Goal: Task Accomplishment & Management: Complete application form

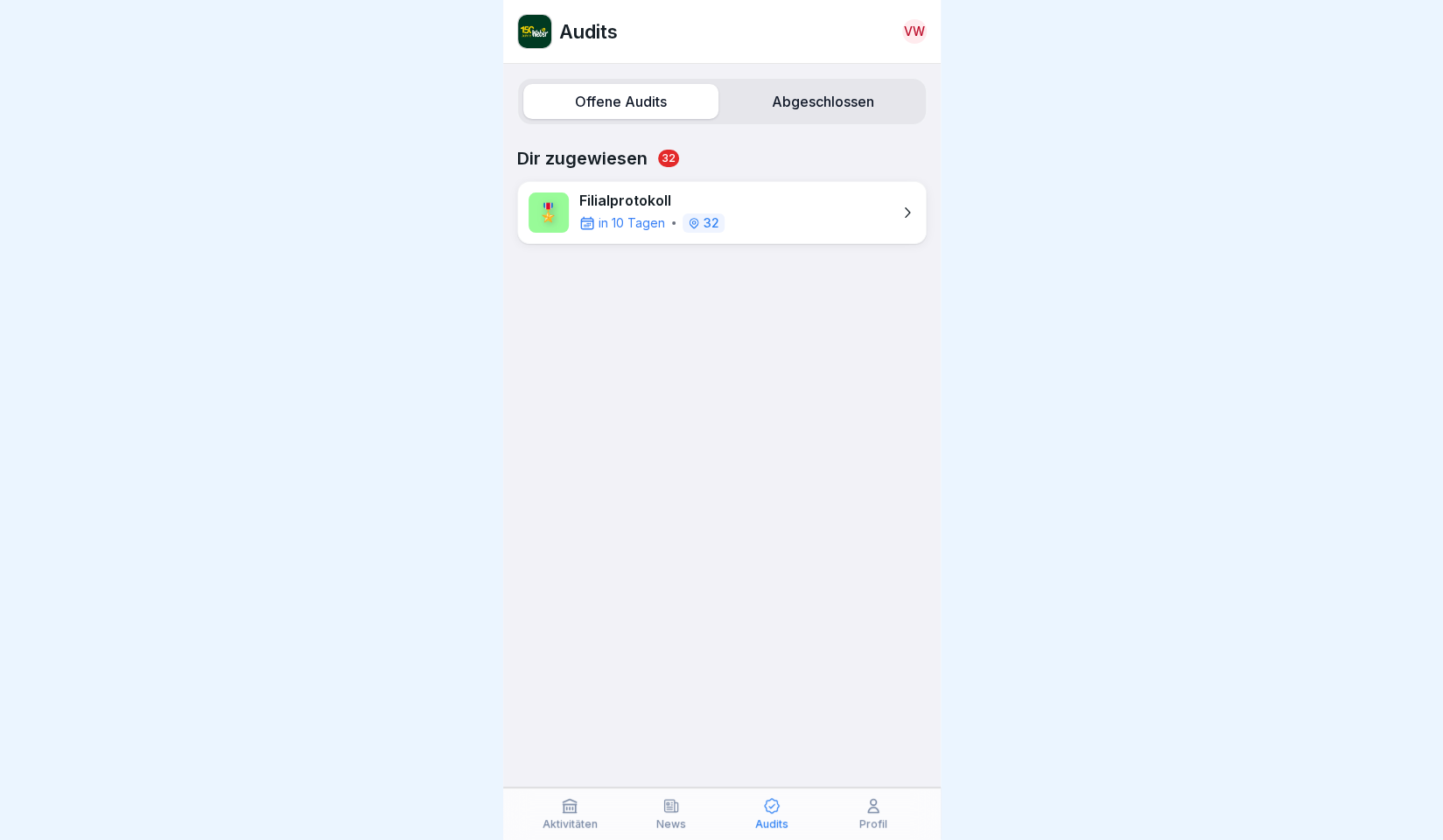
click at [751, 197] on div "🎖️ Filialprotokoll in 10 Tagen 32" at bounding box center [722, 213] width 410 height 63
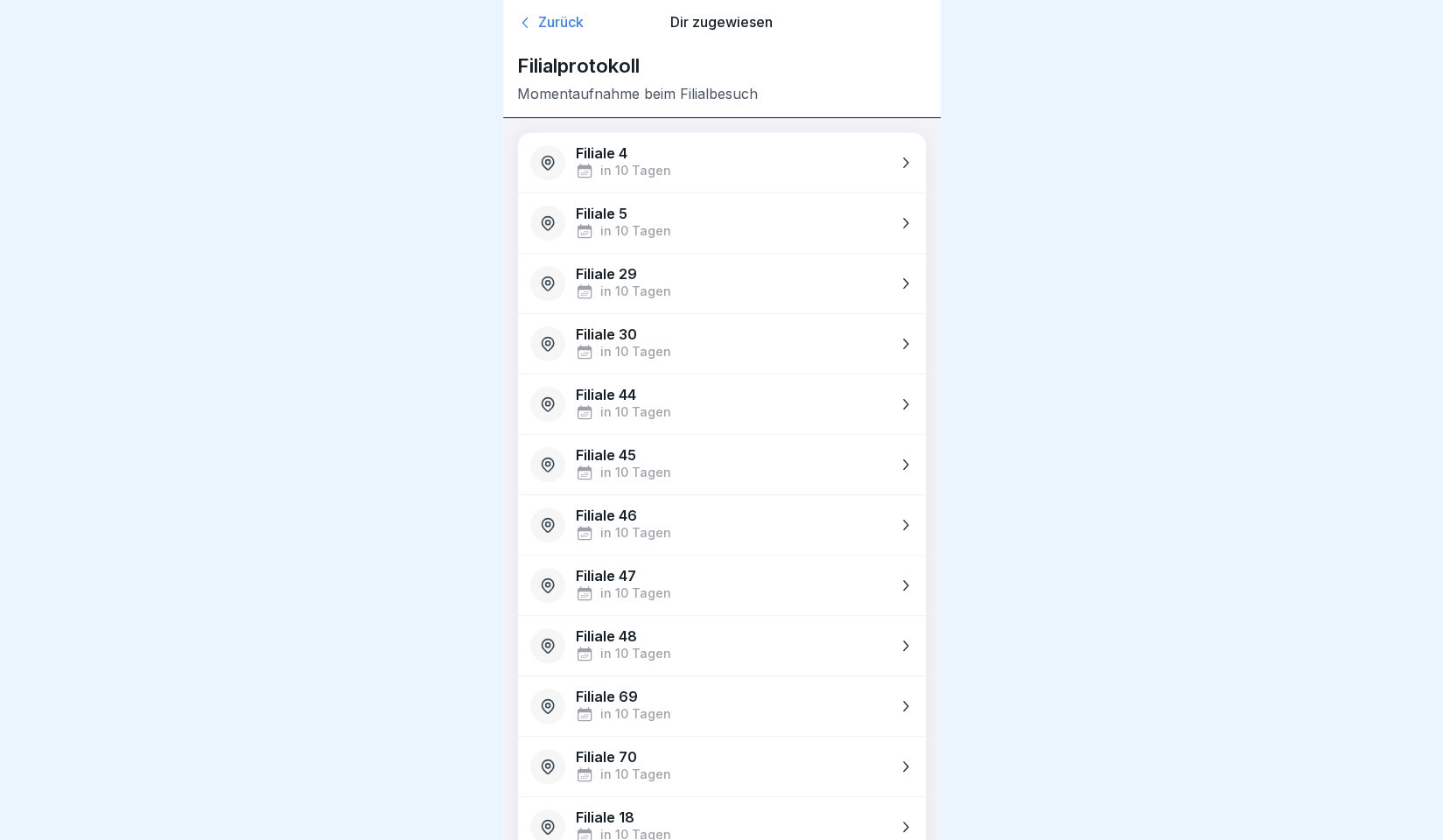
click at [896, 347] on icon at bounding box center [905, 344] width 18 height 18
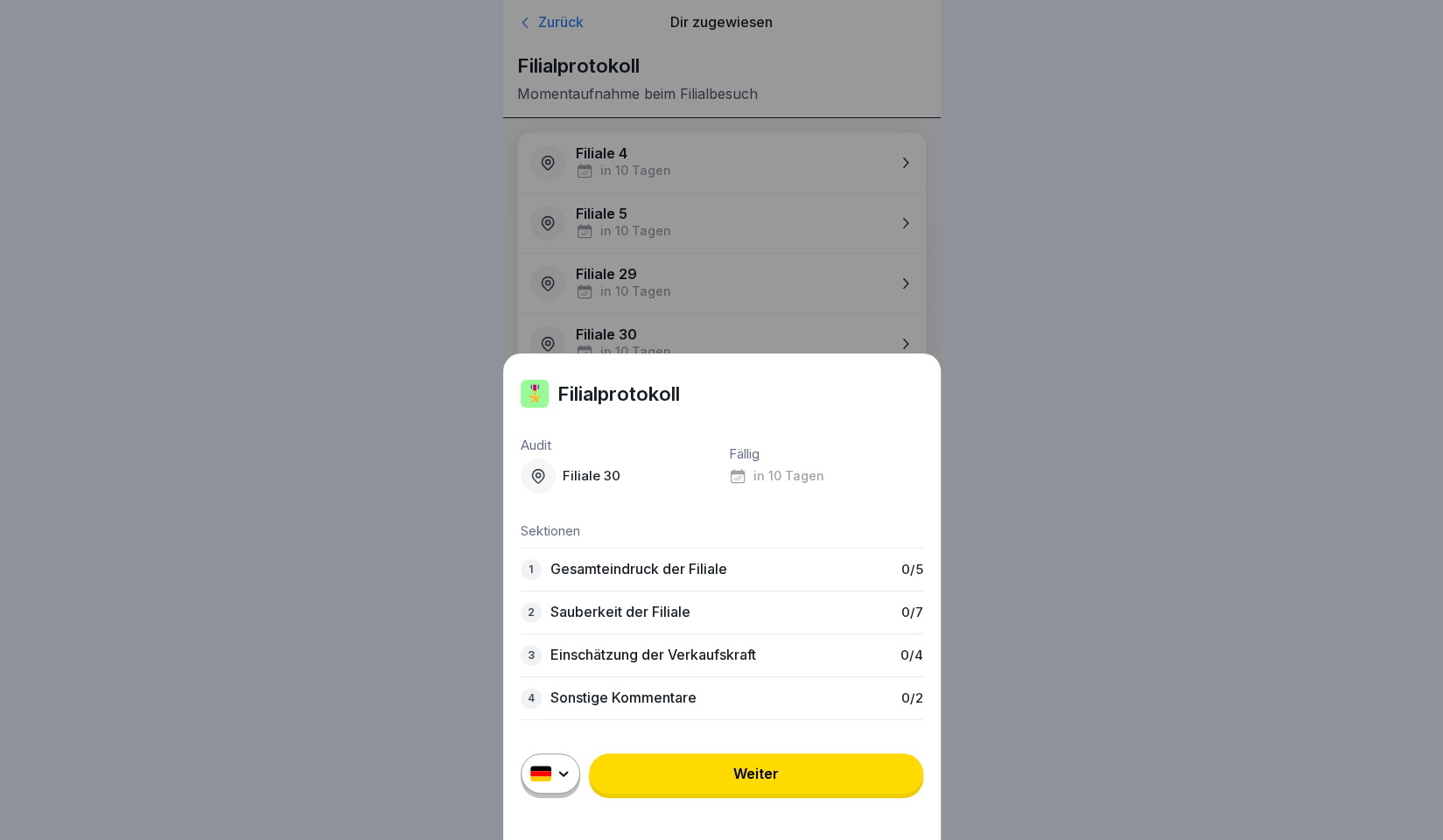
scroll to position [13, 0]
click at [584, 568] on p "Gesamteindruck der Filiale" at bounding box center [639, 568] width 176 height 17
click at [905, 571] on p "0 / 5" at bounding box center [913, 569] width 22 height 16
click at [522, 572] on div "🎖️ Filialprotokoll Audit Filiale 30 Fällig in 10 Tagen Sektionen 1 Gesamteindru…" at bounding box center [722, 597] width 437 height 486
click at [538, 572] on div "1" at bounding box center [530, 569] width 21 height 21
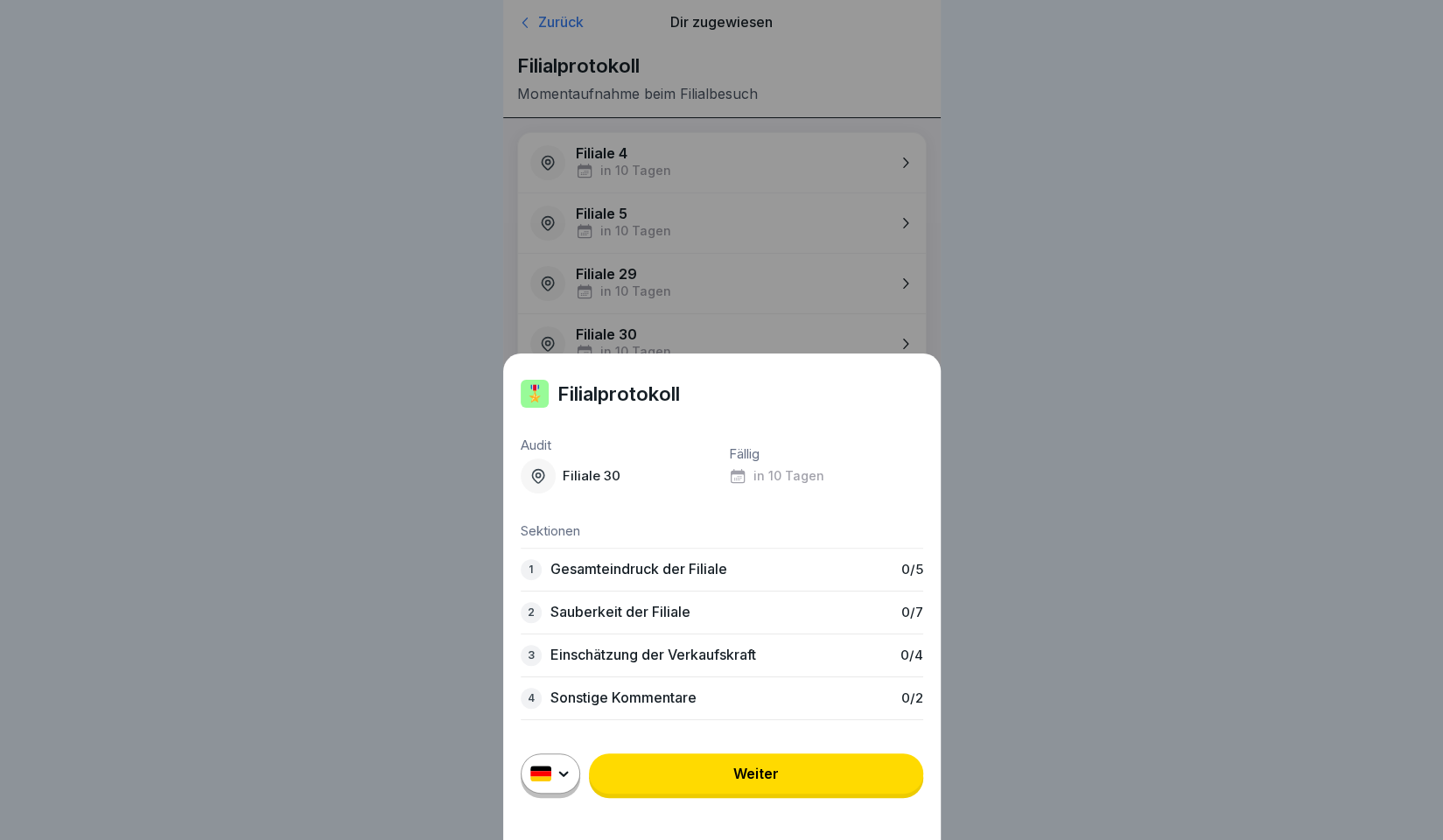
click at [902, 573] on p "0 / 5" at bounding box center [913, 569] width 22 height 16
click at [907, 734] on div "🎖️ Filialprotokoll Audit Filiale 30 Fällig in 10 Tagen Sektionen 1 Gesamteindru…" at bounding box center [722, 597] width 437 height 486
click at [800, 780] on link "Weiter" at bounding box center [756, 773] width 334 height 40
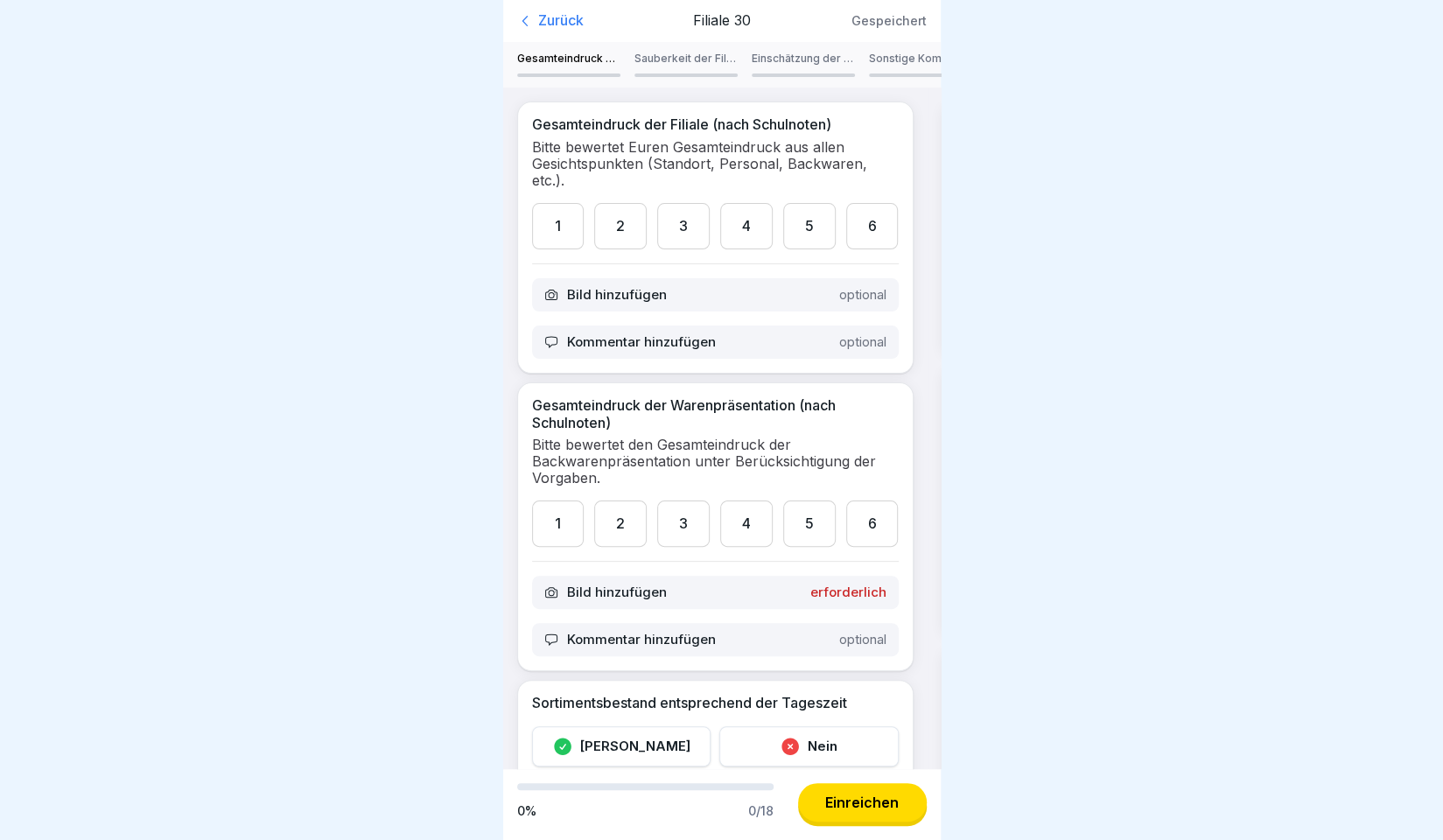
click at [869, 222] on div "6" at bounding box center [872, 225] width 53 height 46
click at [574, 227] on div "1" at bounding box center [559, 225] width 53 height 46
click at [620, 220] on div "2" at bounding box center [621, 225] width 53 height 46
click at [618, 536] on div "2" at bounding box center [621, 523] width 53 height 46
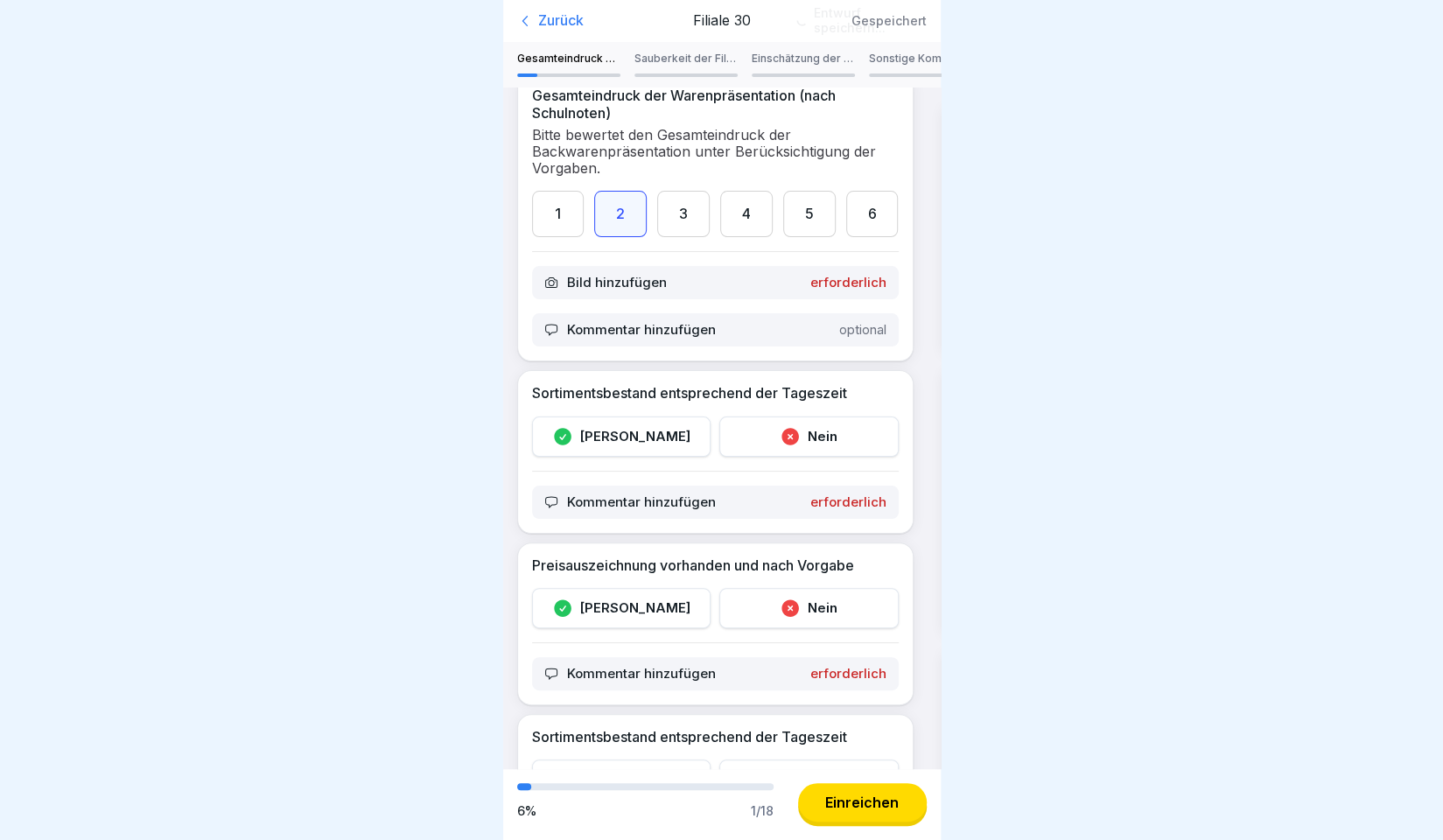
scroll to position [346, 0]
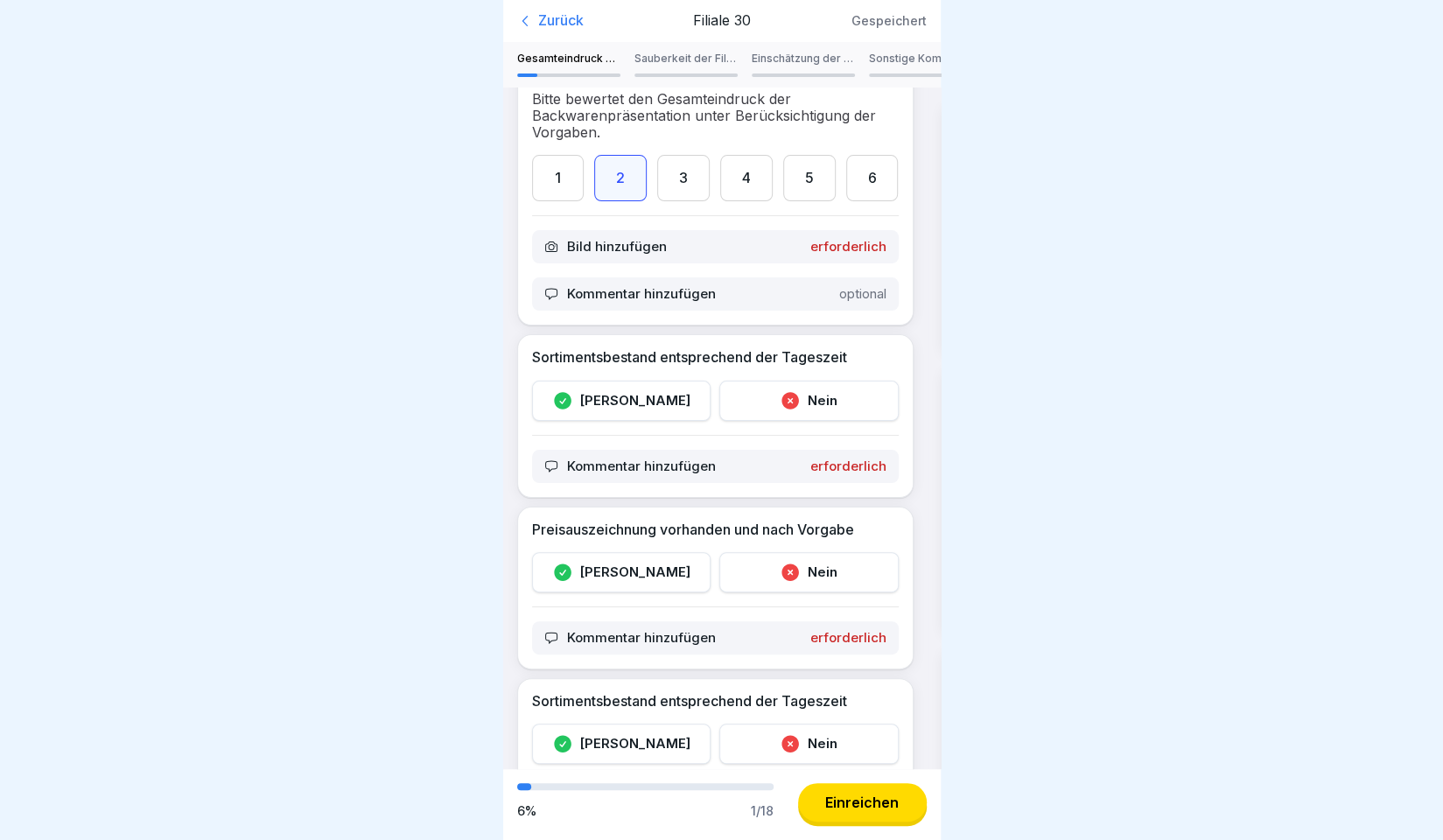
click at [648, 397] on div "[PERSON_NAME]" at bounding box center [622, 400] width 179 height 40
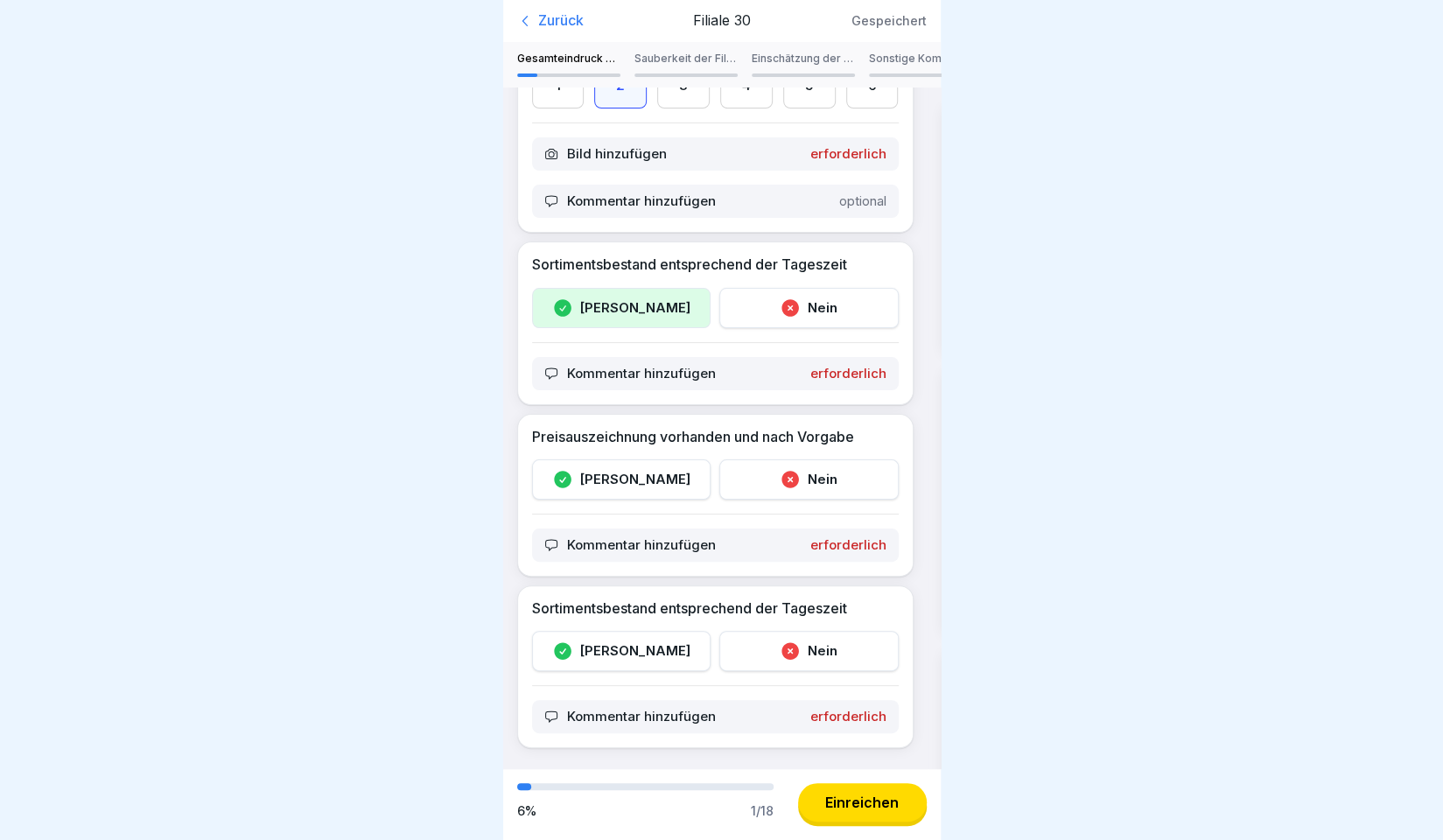
click at [618, 469] on div "[PERSON_NAME]" at bounding box center [622, 479] width 179 height 40
click at [572, 643] on icon at bounding box center [563, 652] width 18 height 18
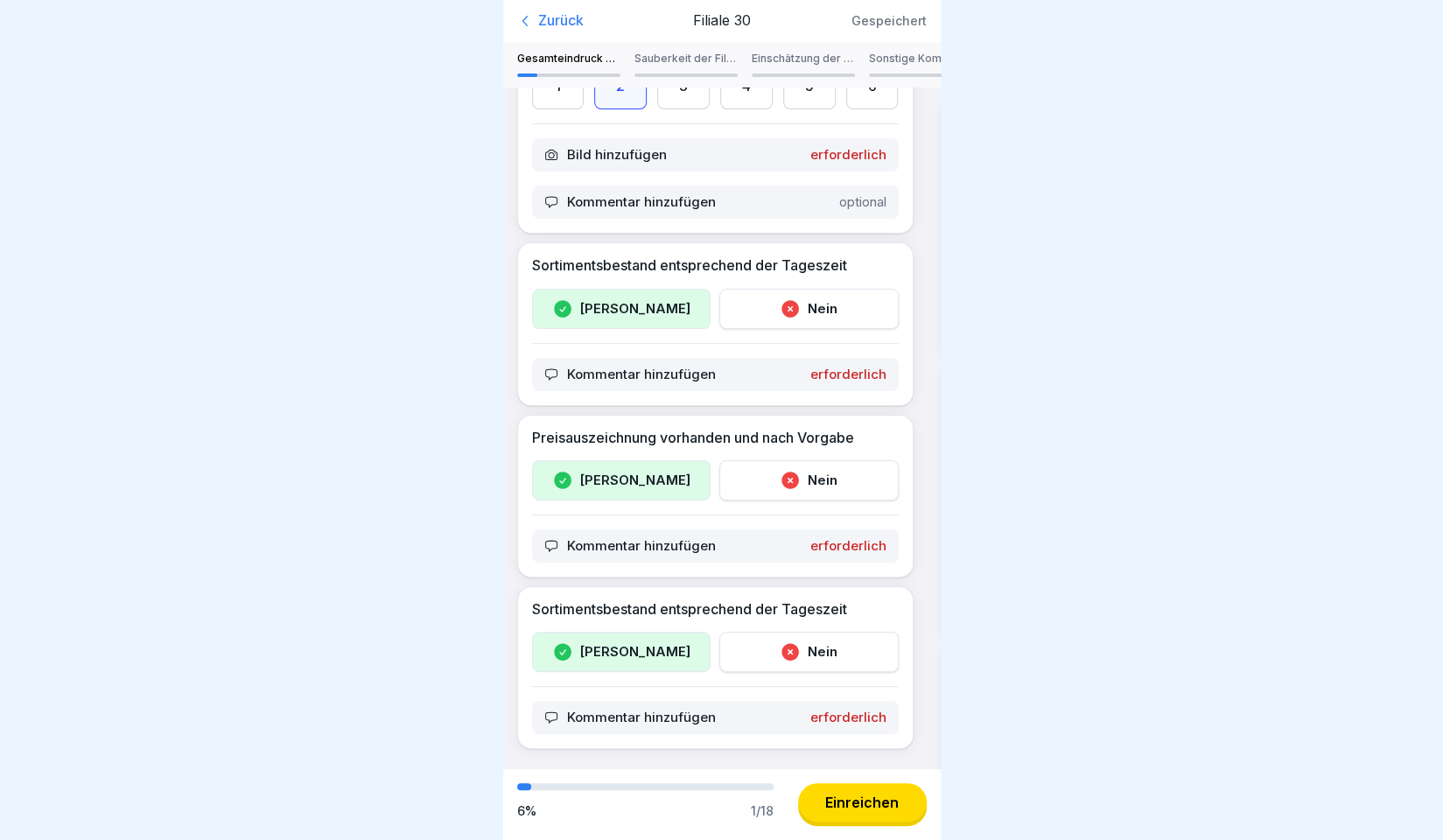
scroll to position [445, 0]
click at [845, 811] on div "Einreichen" at bounding box center [862, 803] width 74 height 16
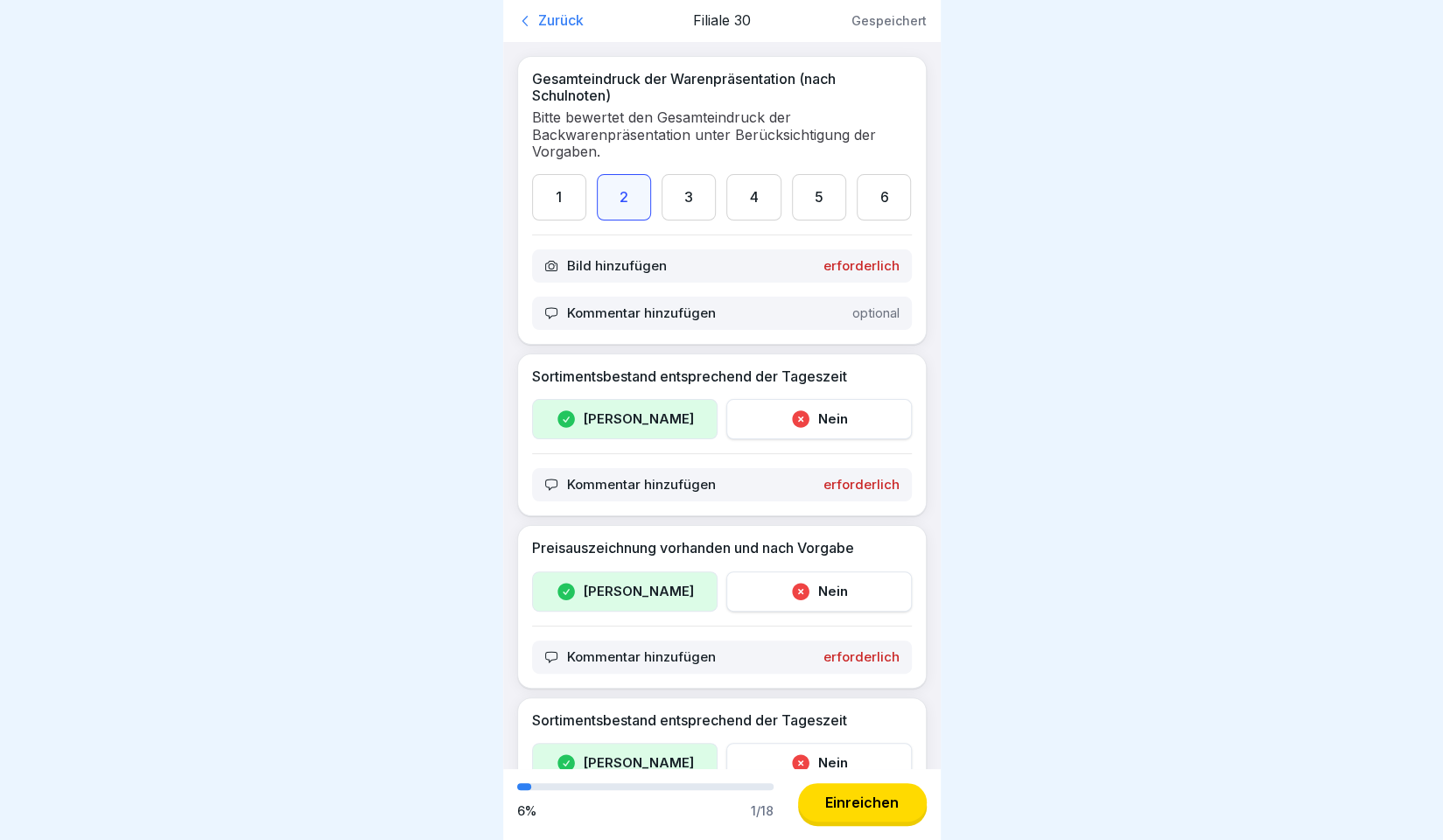
click at [626, 273] on div "Bild hinzufügen erforderlich" at bounding box center [722, 266] width 379 height 33
